Goal: Information Seeking & Learning: Check status

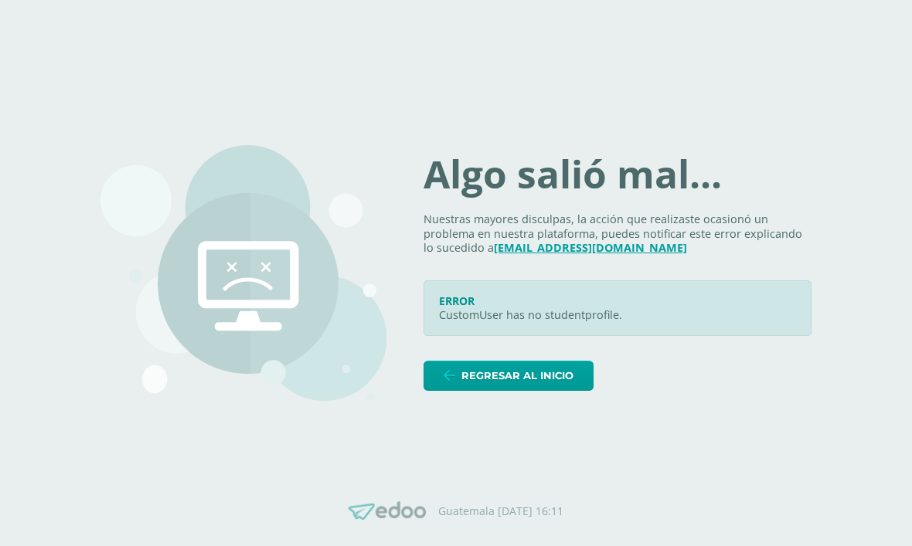
click at [573, 390] on span "Regresar al inicio" at bounding box center [517, 376] width 112 height 29
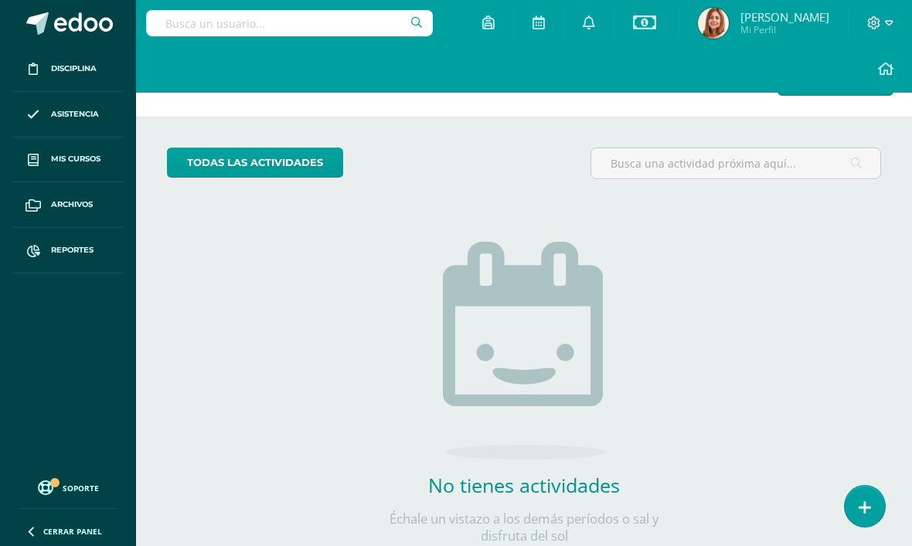
click at [869, 23] on icon at bounding box center [874, 22] width 13 height 13
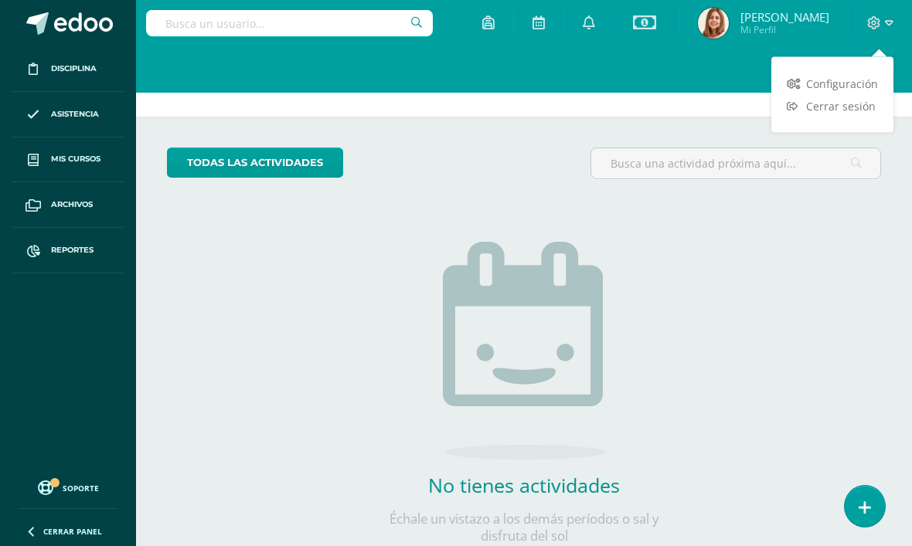
click at [818, 104] on span "Cerrar sesión" at bounding box center [841, 106] width 70 height 15
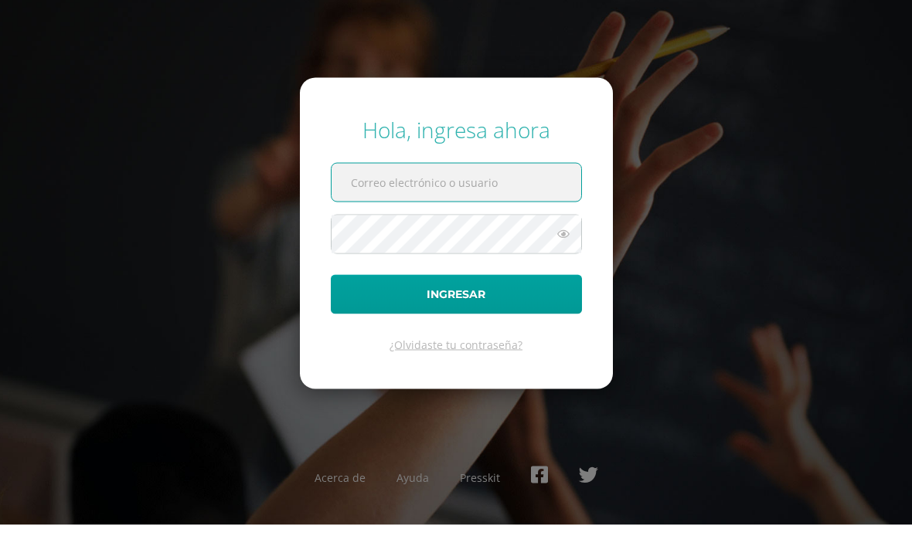
type input "j"
type input "i"
type input "ivanna.plata@centroeducativoelvalle.edu.gt"
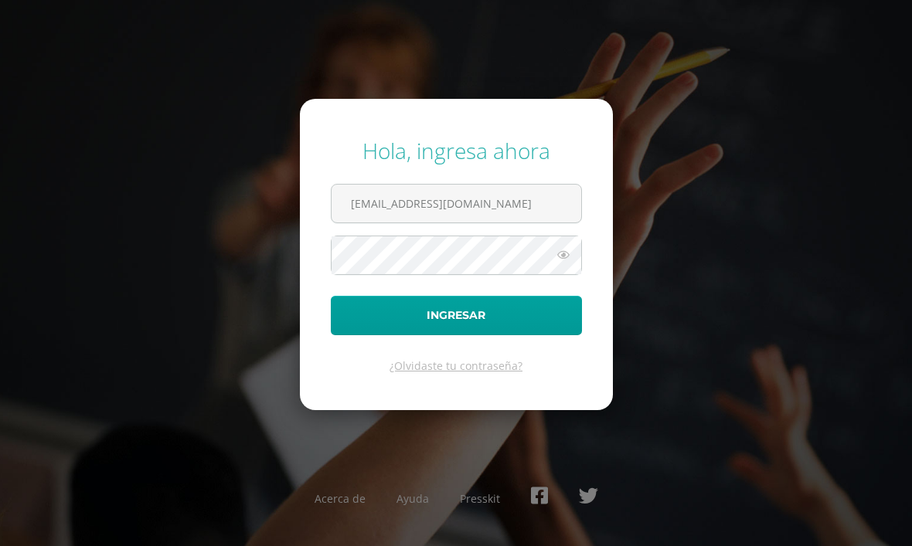
click at [404, 320] on button "Ingresar" at bounding box center [456, 315] width 251 height 39
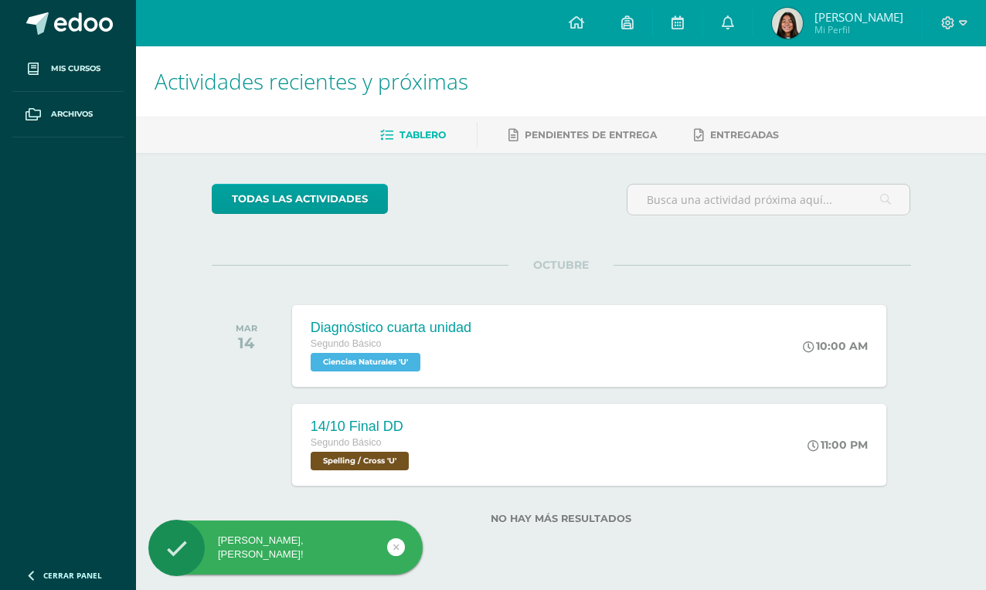
click at [830, 19] on span "Ivanna Patricia" at bounding box center [858, 16] width 89 height 15
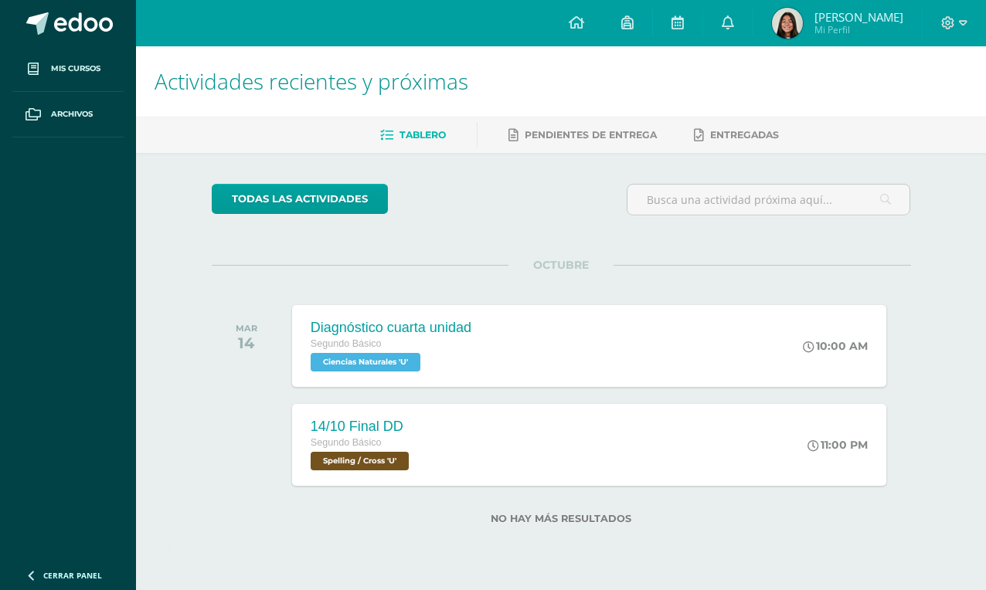
click at [787, 32] on img at bounding box center [787, 23] width 31 height 31
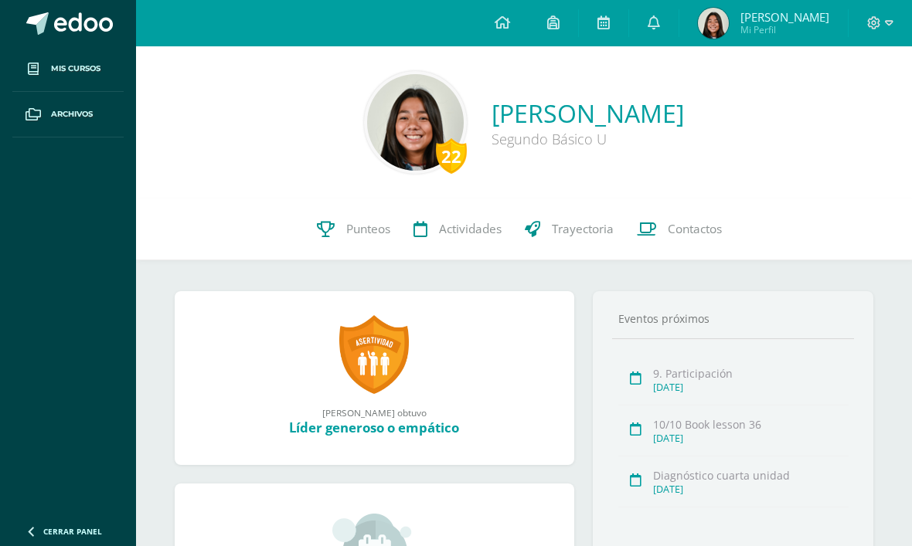
click at [349, 239] on link "Punteos" at bounding box center [353, 230] width 97 height 62
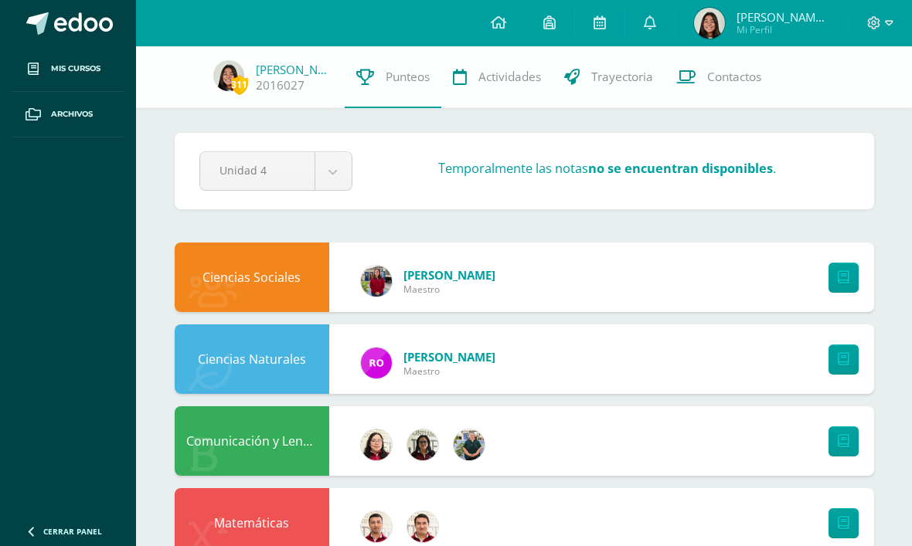
click at [847, 371] on link at bounding box center [843, 360] width 30 height 30
